Goal: Task Accomplishment & Management: Use online tool/utility

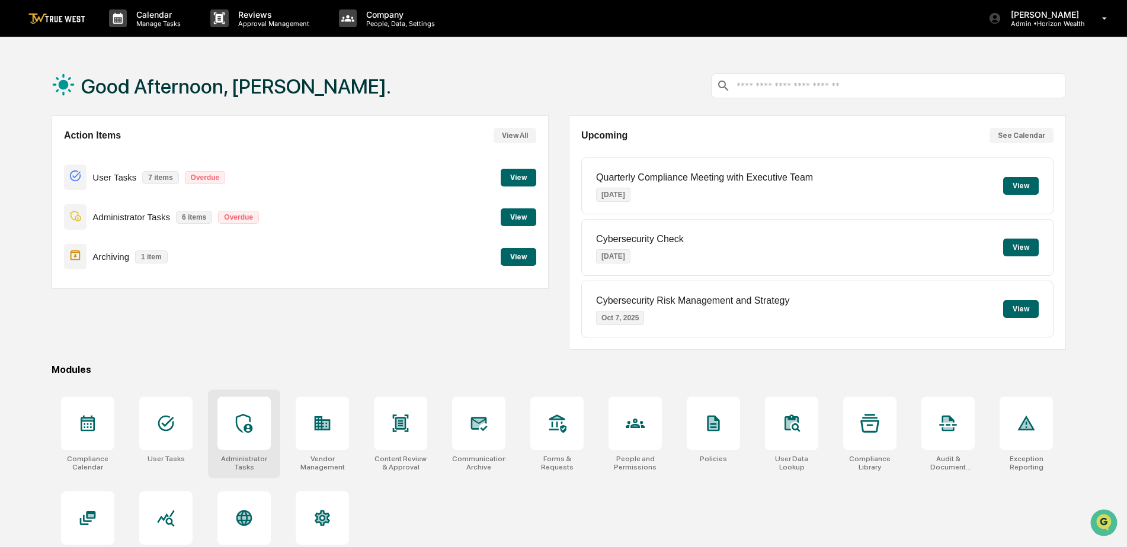
click at [242, 416] on icon at bounding box center [244, 423] width 17 height 19
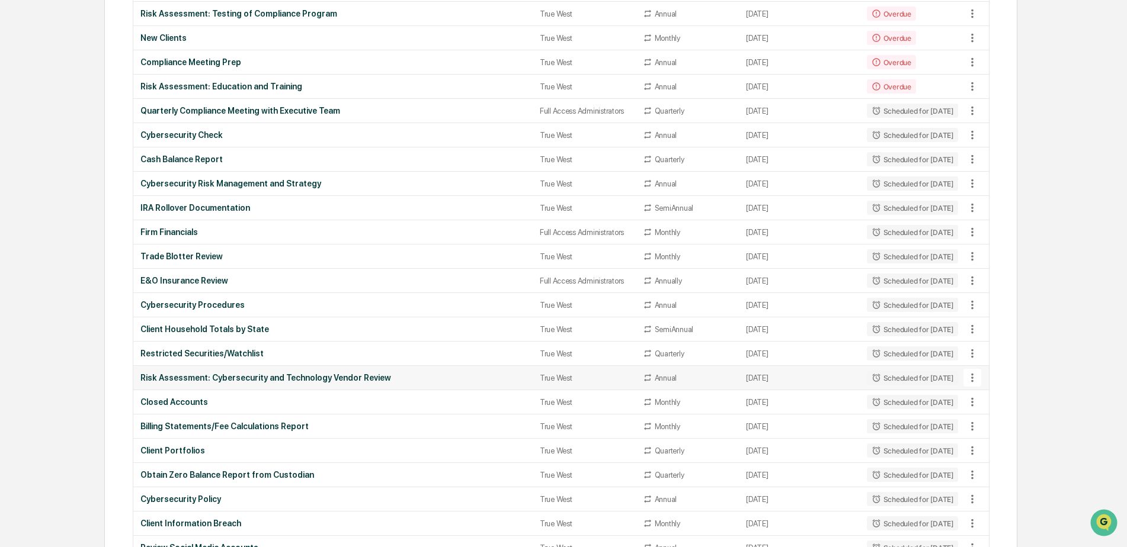
scroll to position [296, 0]
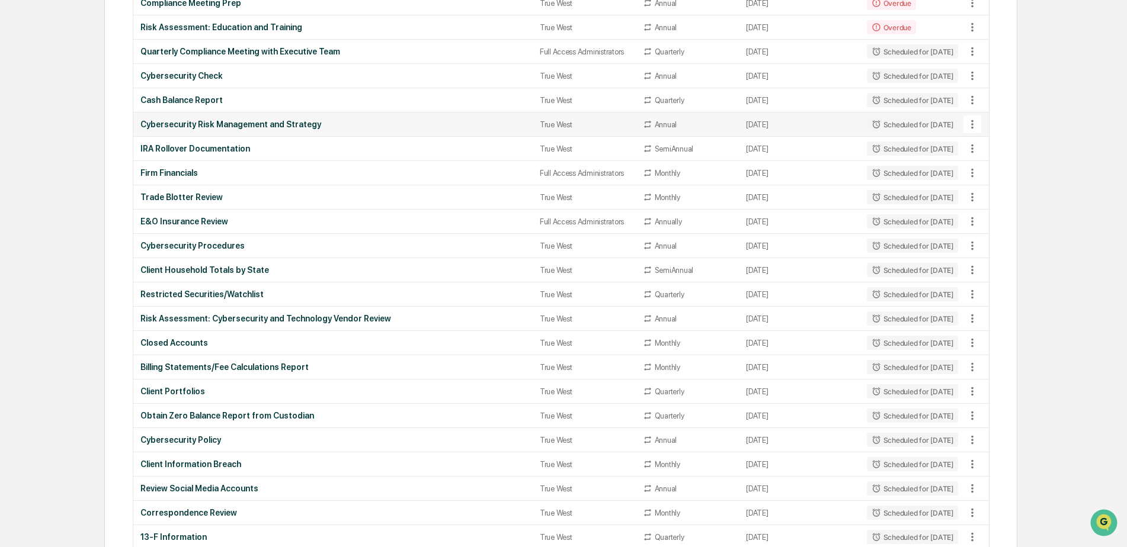
click at [178, 124] on div "Cybersecurity Risk Management and Strategy" at bounding box center [332, 124] width 385 height 9
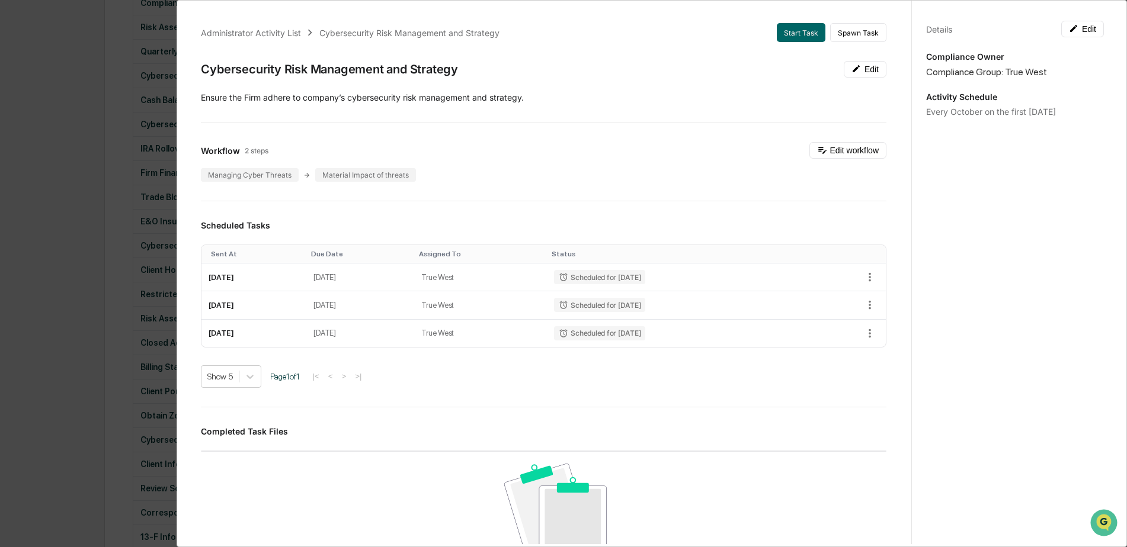
click at [371, 140] on div "Administrator Activity List Cybersecurity Risk Management and Strategy Start Ta…" at bounding box center [544, 401] width 714 height 784
click at [102, 200] on div "Administrator Activity List Cybersecurity Risk Management and Strategy Start Ta…" at bounding box center [563, 273] width 1127 height 547
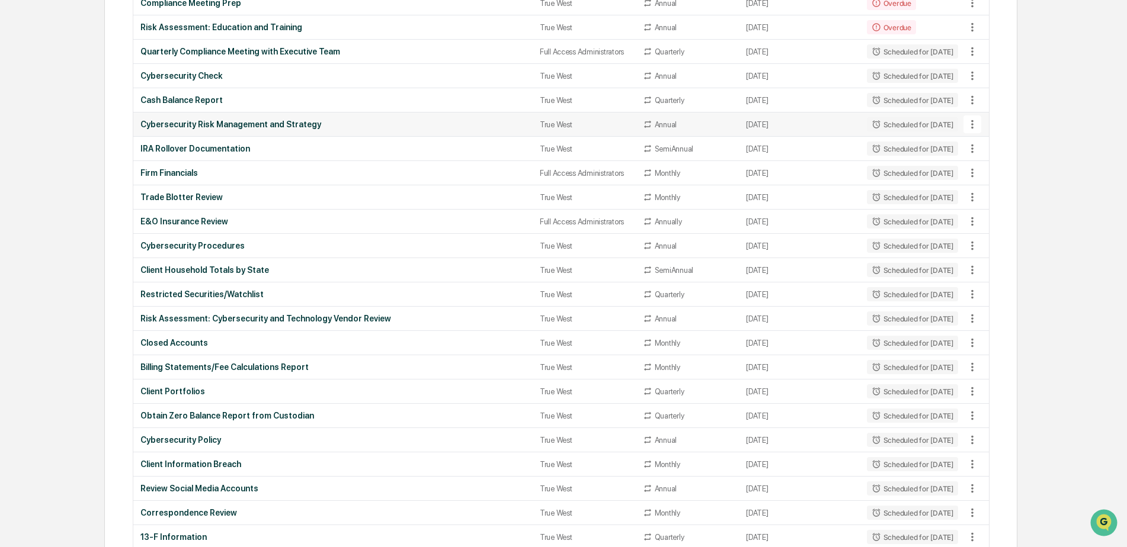
click at [166, 123] on div "Cybersecurity Risk Management and Strategy" at bounding box center [332, 124] width 385 height 9
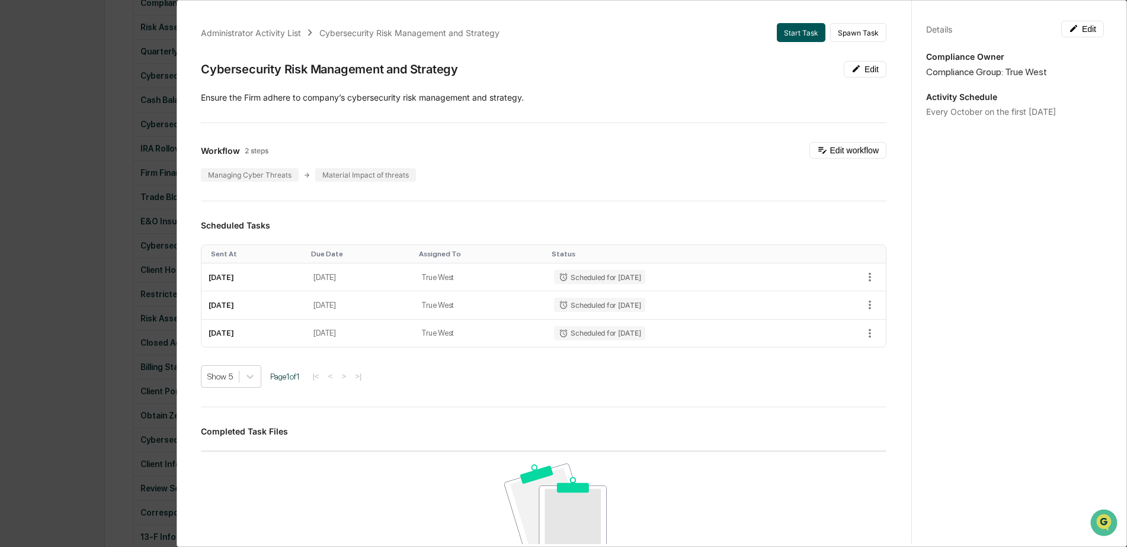
click at [782, 33] on button "Start Task" at bounding box center [801, 32] width 49 height 19
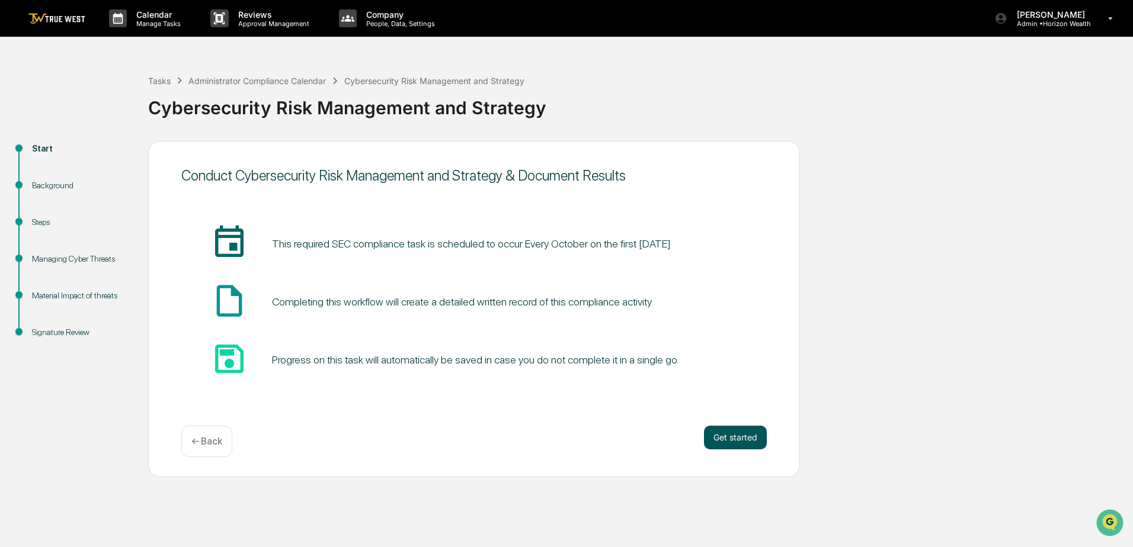
click at [726, 439] on button "Get started" at bounding box center [735, 438] width 63 height 24
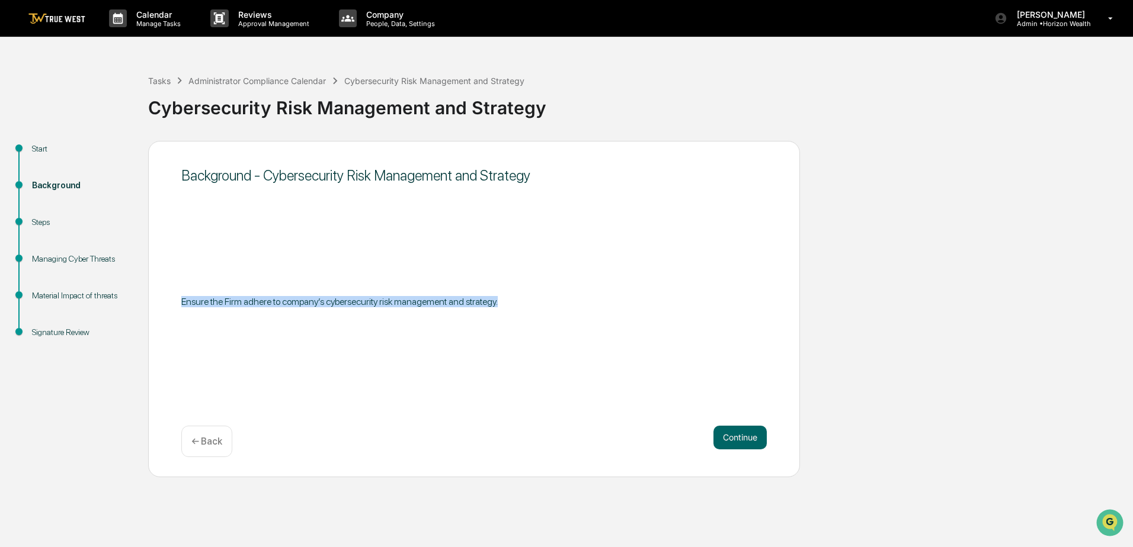
drag, startPoint x: 183, startPoint y: 302, endPoint x: 520, endPoint y: 301, distance: 336.5
click at [520, 301] on p "Ensure the Firm adhere to company’s cybersecurity risk management and strategy." at bounding box center [473, 301] width 585 height 11
drag, startPoint x: 520, startPoint y: 301, endPoint x: 502, endPoint y: 325, distance: 29.6
click at [502, 325] on div "Background - Cybersecurity Risk Management and Strategy Ensure the Firm adhere …" at bounding box center [474, 309] width 652 height 336
click at [742, 437] on button "Continue" at bounding box center [739, 438] width 53 height 24
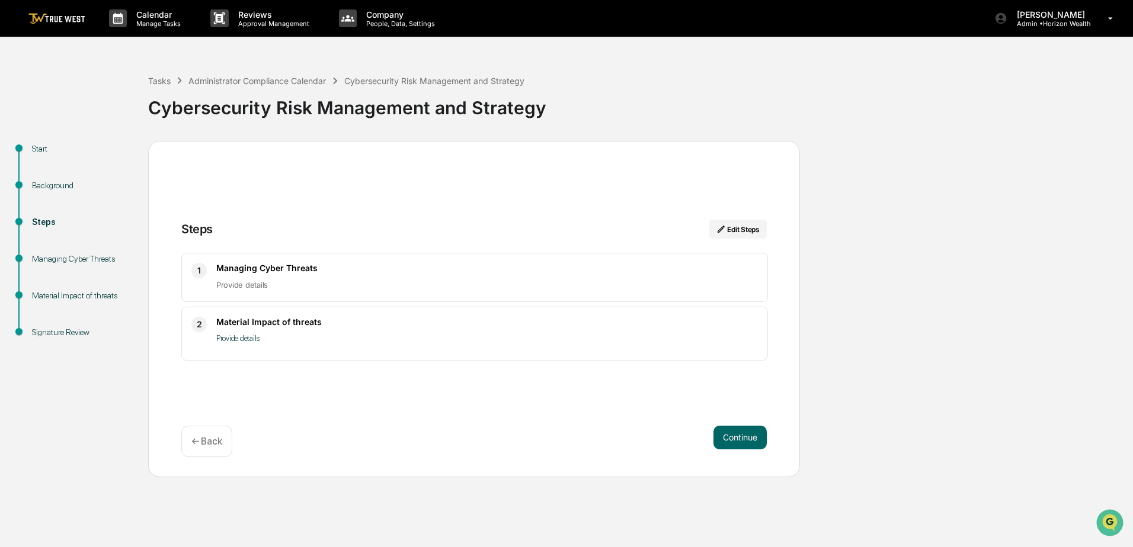
click at [742, 437] on button "Continue" at bounding box center [739, 438] width 53 height 24
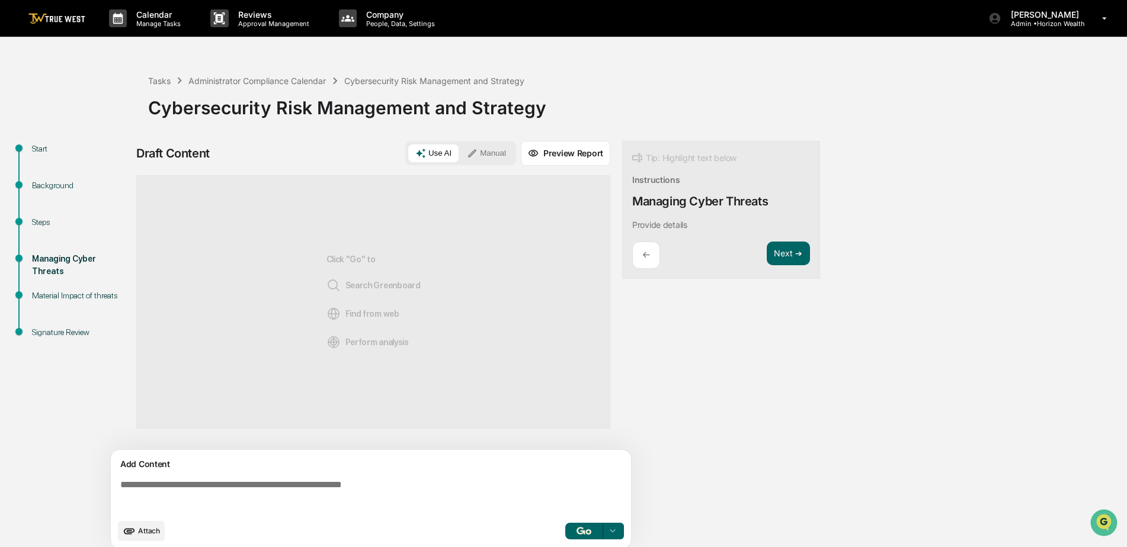
click at [34, 145] on div "Start" at bounding box center [80, 149] width 97 height 12
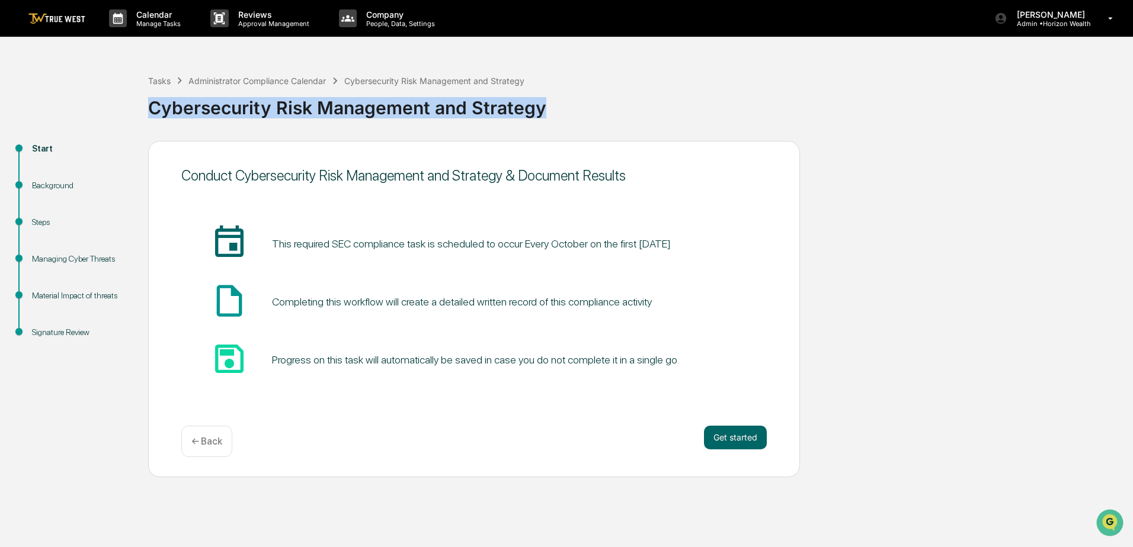
drag, startPoint x: 540, startPoint y: 108, endPoint x: 135, endPoint y: 120, distance: 404.8
click at [135, 120] on div "Tasks Administrator Compliance Calendar Cybersecurity Risk Management and Strat…" at bounding box center [566, 266] width 1133 height 421
copy div "Cybersecurity Risk Management and Strategy"
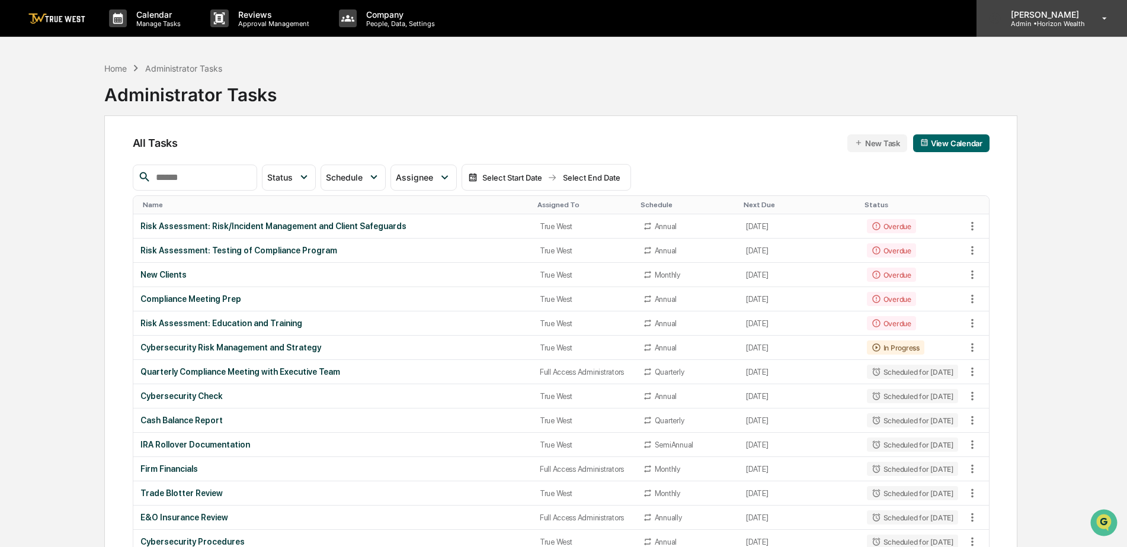
click at [1010, 26] on p "Admin • Horizon Wealth" at bounding box center [1043, 24] width 84 height 8
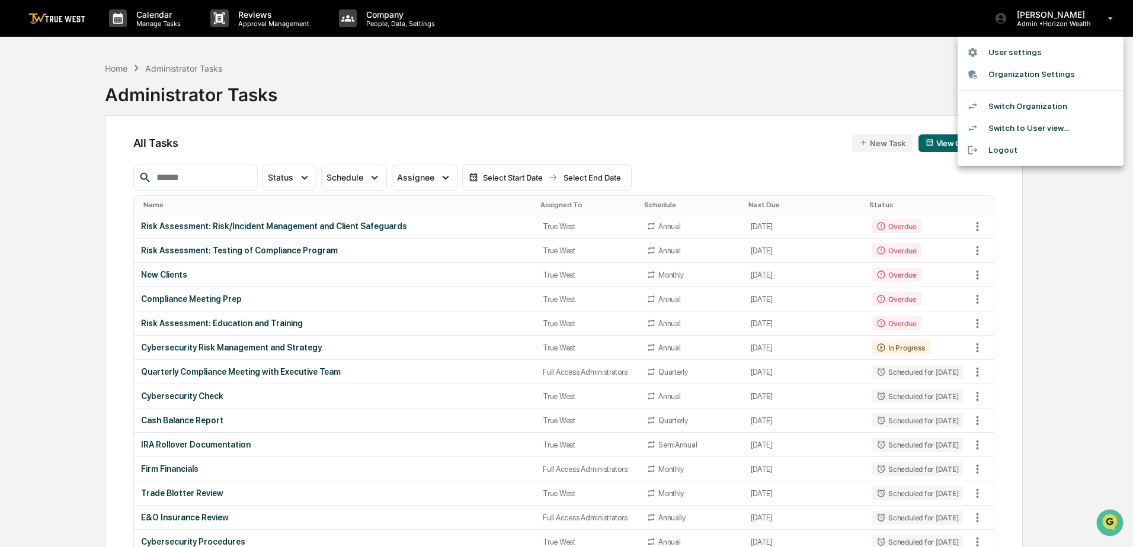
click at [1013, 108] on li "Switch Organization" at bounding box center [1040, 106] width 166 height 22
